Goal: Check status

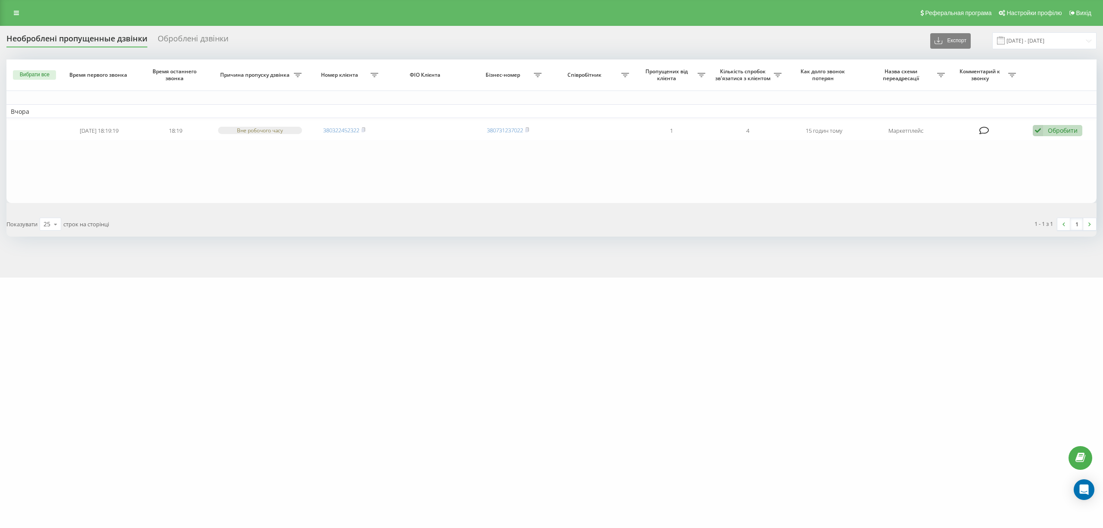
click at [166, 461] on div "[DOMAIN_NAME] Проекти [DOMAIN_NAME] Дашборд Центр звернень Журнал дзвінків Журн…" at bounding box center [551, 264] width 1103 height 528
click at [1045, 42] on input "[DATE] - [DATE]" at bounding box center [1044, 40] width 104 height 17
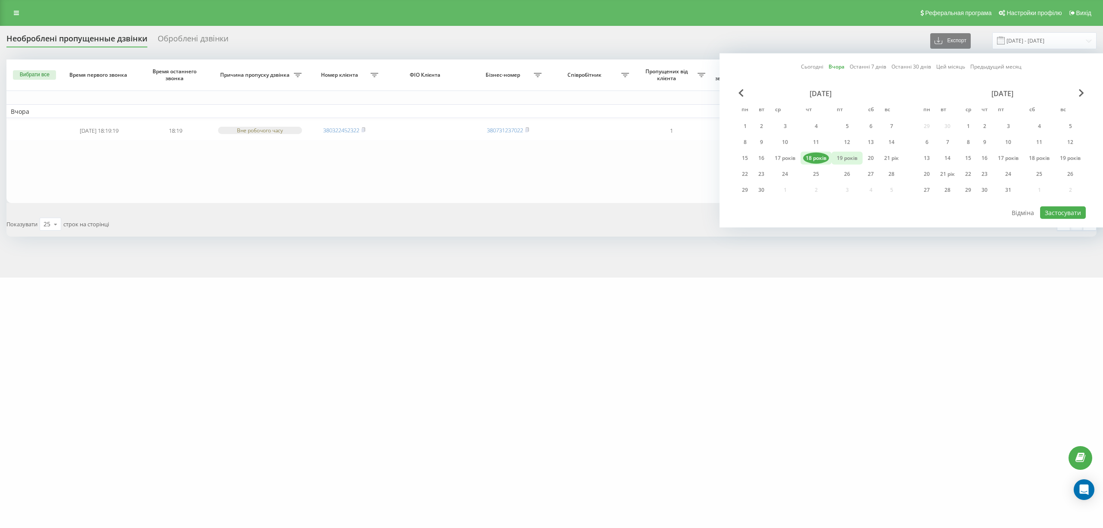
click at [846, 157] on font "19 років" at bounding box center [846, 157] width 21 height 7
click at [870, 155] on font "20" at bounding box center [870, 157] width 6 height 7
drag, startPoint x: 867, startPoint y: 159, endPoint x: 873, endPoint y: 169, distance: 11.5
click at [867, 159] on font "20" at bounding box center [870, 157] width 6 height 7
click at [838, 155] on font "19 років" at bounding box center [846, 157] width 21 height 7
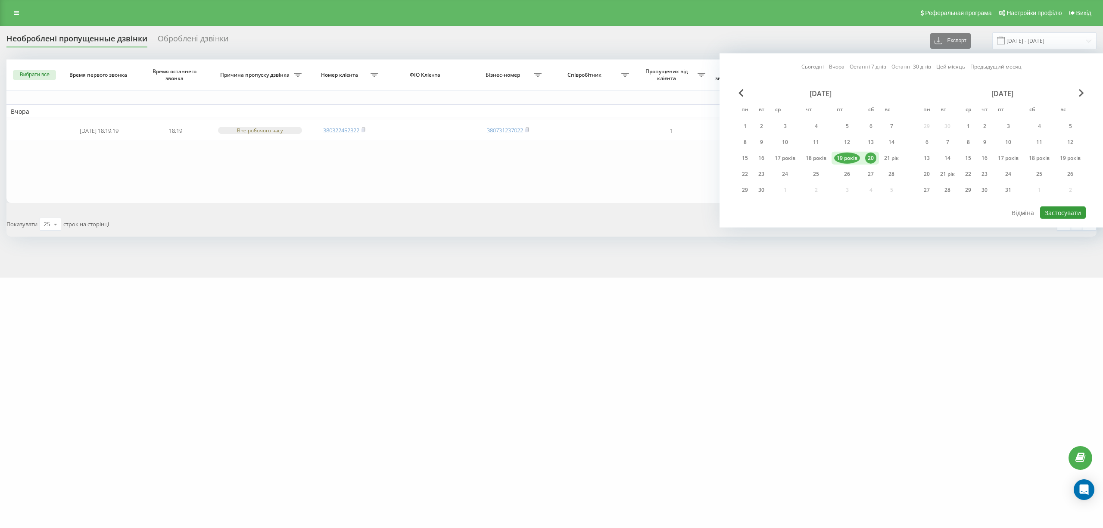
click at [1060, 212] on font "Застосувати" at bounding box center [1062, 212] width 36 height 8
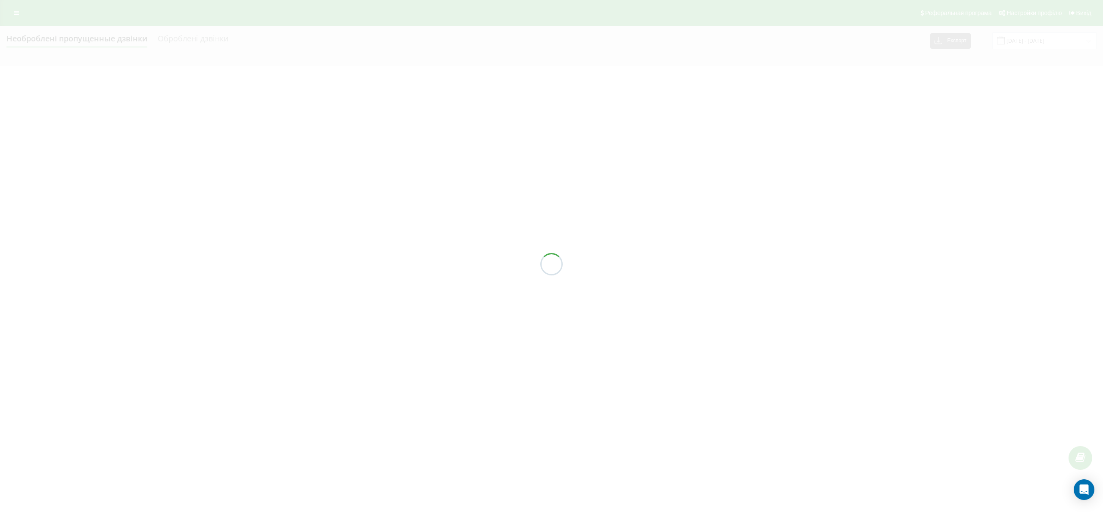
type input "[DATE] - [DATE]"
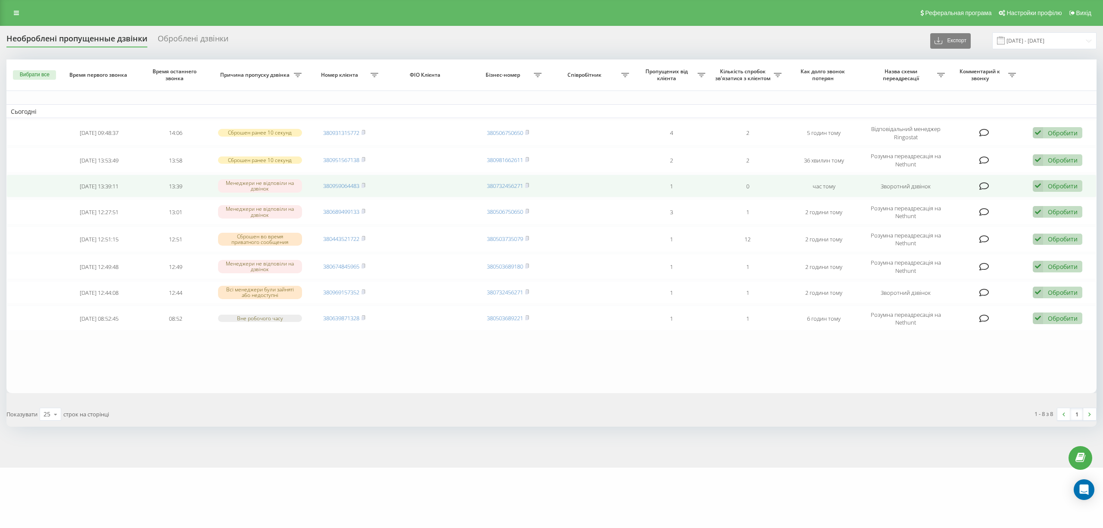
click at [362, 183] on span "380959064483" at bounding box center [344, 186] width 42 height 8
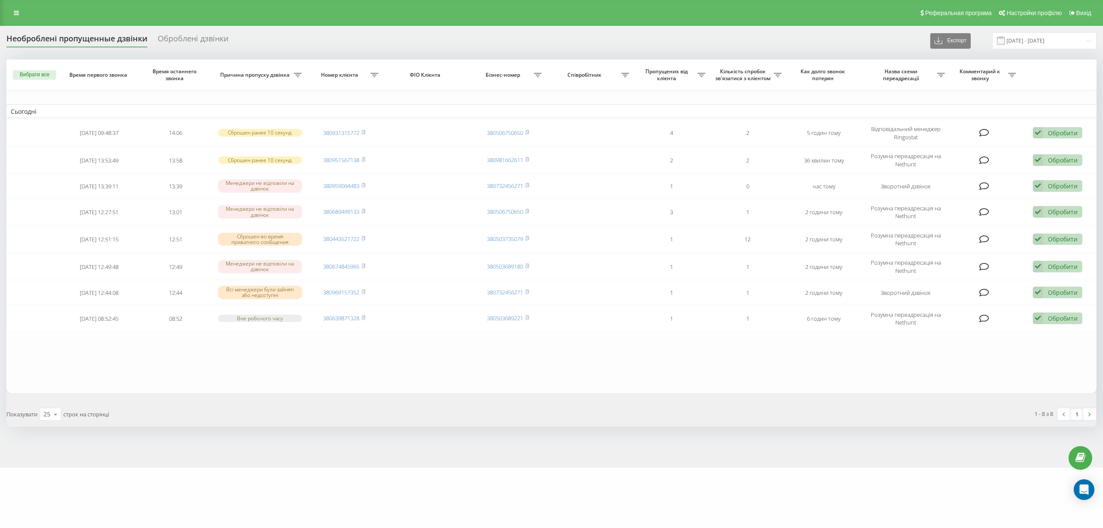
click at [533, 526] on div "[DOMAIN_NAME] Проекти [DOMAIN_NAME] Дашборд Центр звернень Журнал дзвінків Журн…" at bounding box center [551, 264] width 1103 height 528
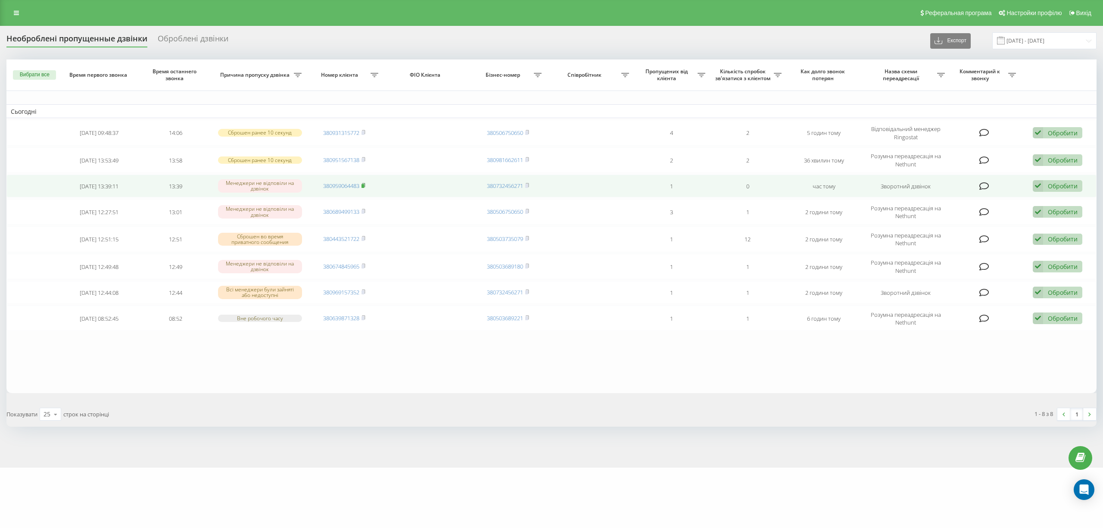
click at [365, 183] on icon at bounding box center [363, 185] width 3 height 4
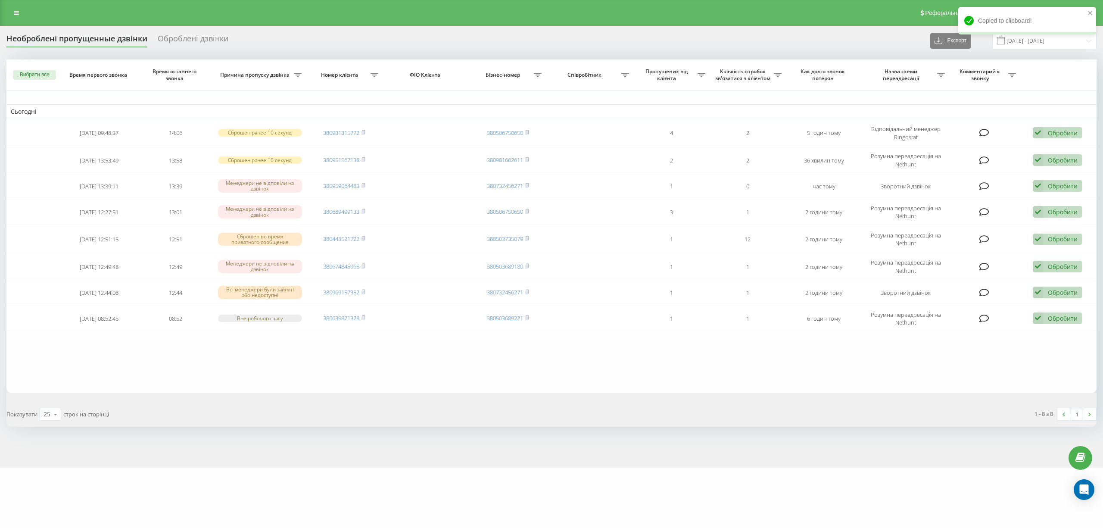
drag, startPoint x: 97, startPoint y: 414, endPoint x: 114, endPoint y: 407, distance: 18.4
click at [97, 414] on div "Показувати 25 10 25 50 100 строк на сторінці" at bounding box center [275, 413] width 551 height 25
